Goal: Find specific page/section: Find specific page/section

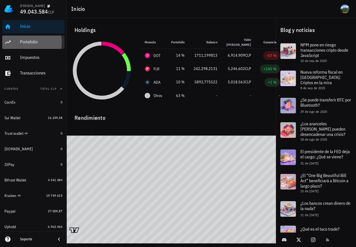
click at [34, 43] on div "Portafolio" at bounding box center [41, 41] width 42 height 5
